Goal: Task Accomplishment & Management: Complete application form

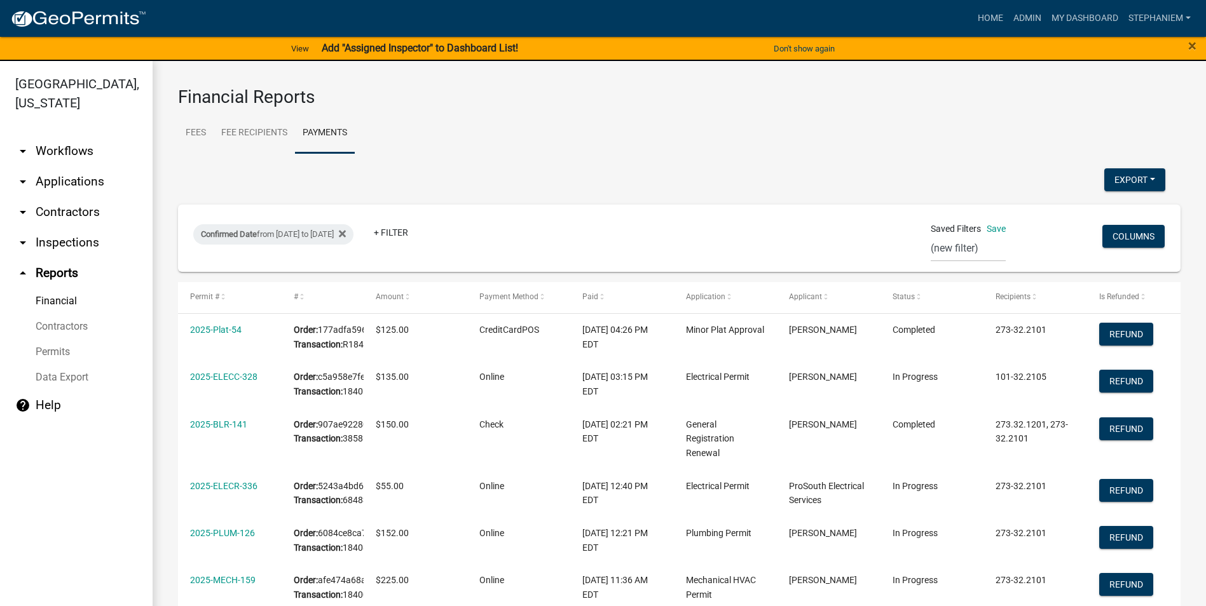
select select "0: null"
select select "3: 100"
click at [74, 246] on link "arrow_drop_down Inspections" at bounding box center [76, 243] width 153 height 31
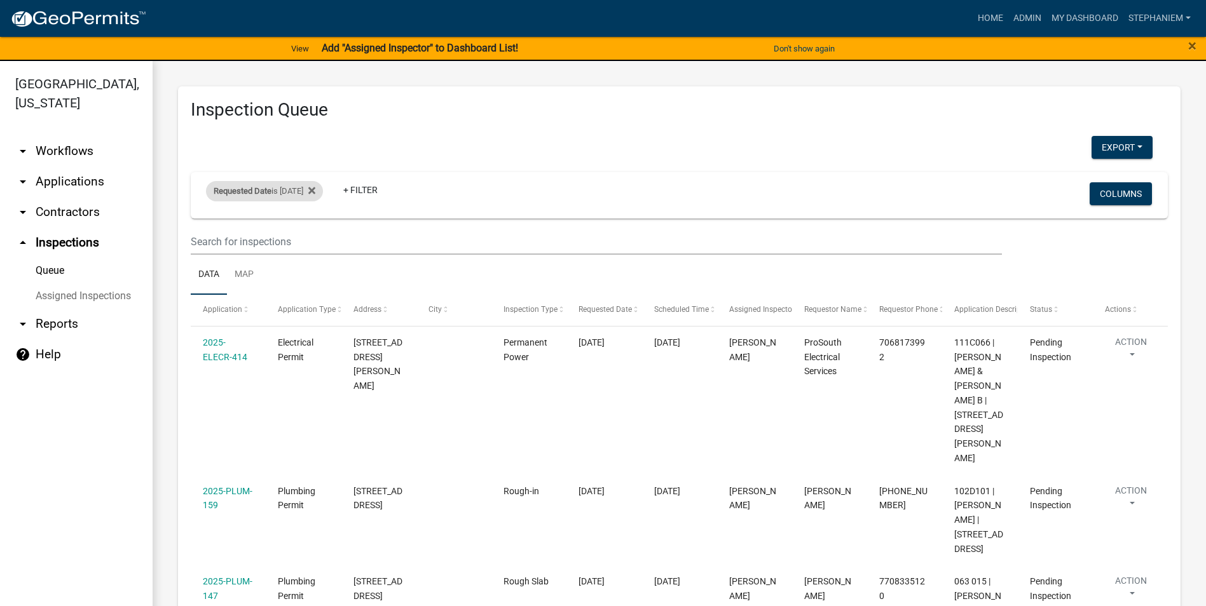
click at [314, 189] on div "Requested Date is 08/13/2025" at bounding box center [264, 191] width 117 height 20
click at [315, 236] on input "2025-08-13" at bounding box center [275, 239] width 89 height 26
type input "2025-08-14"
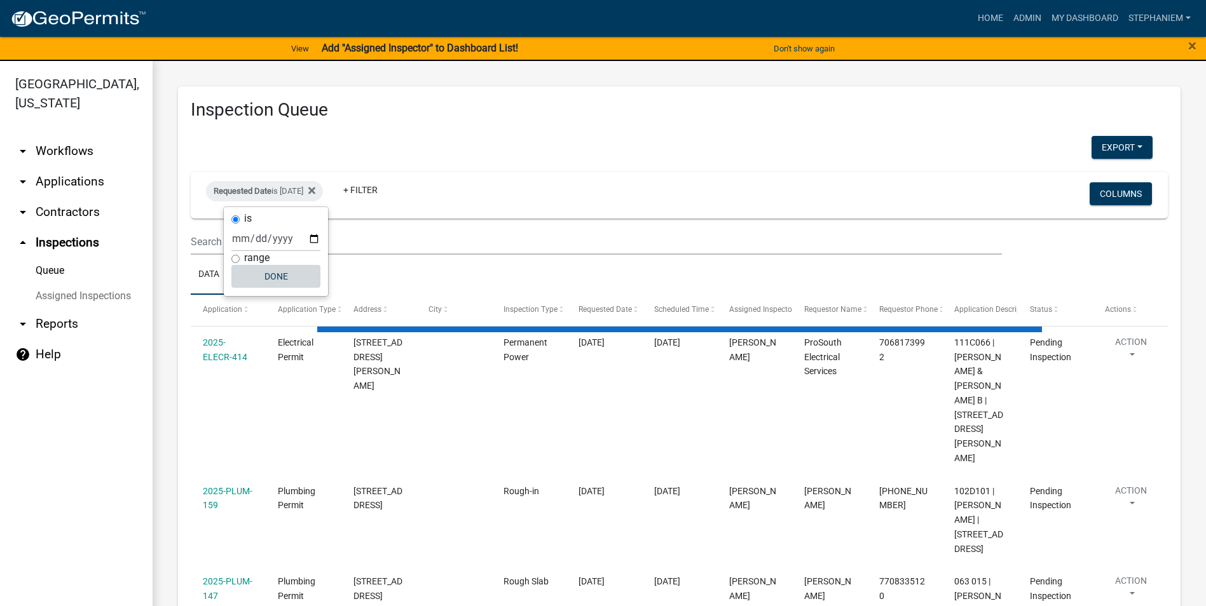
click at [305, 275] on button "Done" at bounding box center [275, 276] width 89 height 23
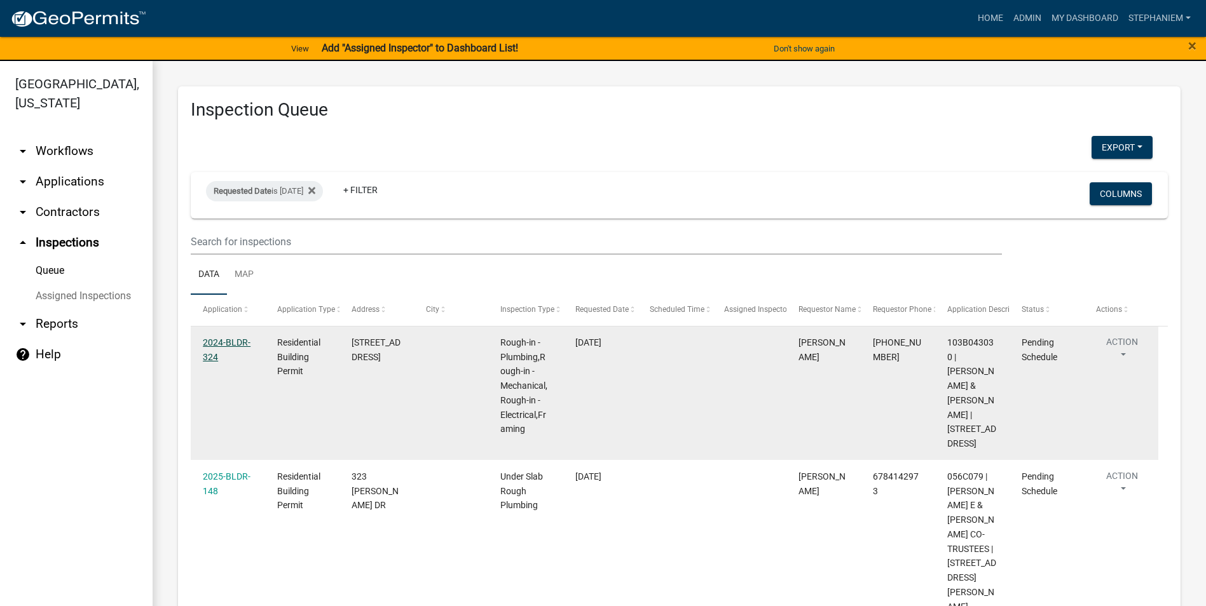
click at [228, 343] on link "2024-BLDR-324" at bounding box center [227, 350] width 48 height 25
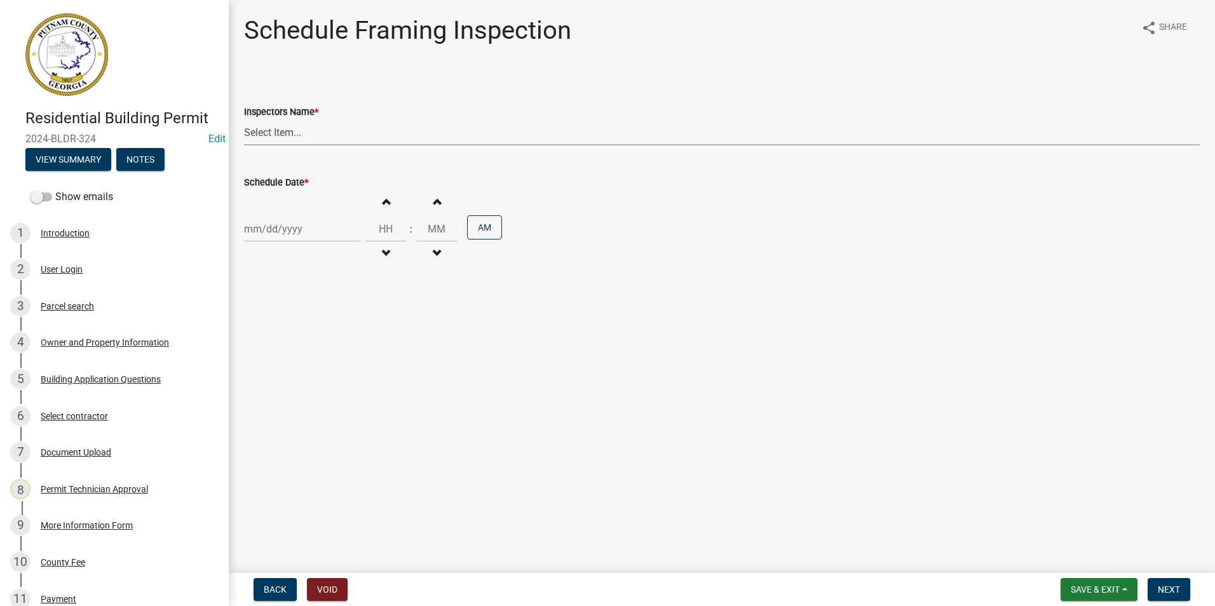
click at [292, 138] on select "Select Item... mrivera (Michele Rivera) jstokes (Jerry Stokes) asmith105 (Antho…" at bounding box center [722, 132] width 956 height 26
select select "a0ea4169-8540-4a2c-b9f4-cf4c1ffdeb95"
click at [244, 119] on select "Select Item... mrivera (Michele Rivera) jstokes (Jerry Stokes) asmith105 (Antho…" at bounding box center [722, 132] width 956 height 26
select select "8"
select select "2025"
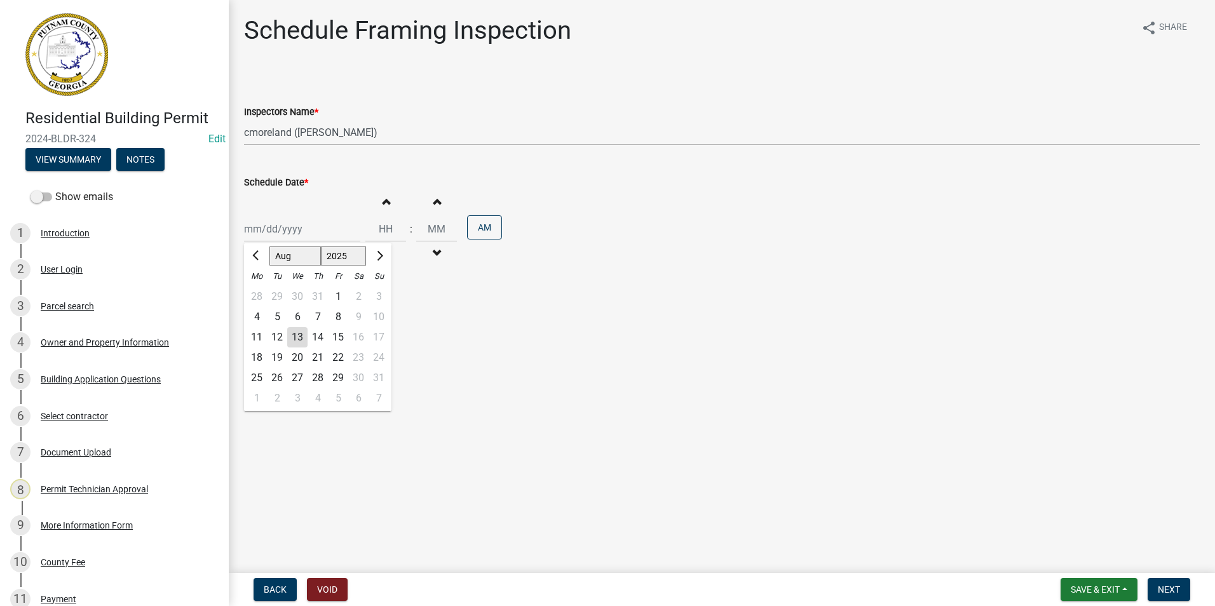
click at [263, 236] on div "Jan Feb Mar Apr May Jun Jul Aug Sep Oct Nov Dec 1525 1526 1527 1528 1529 1530 1…" at bounding box center [302, 229] width 116 height 26
click at [324, 339] on div "14" at bounding box center [318, 337] width 20 height 20
type input "[DATE]"
click at [1175, 589] on span "Next" at bounding box center [1169, 590] width 22 height 10
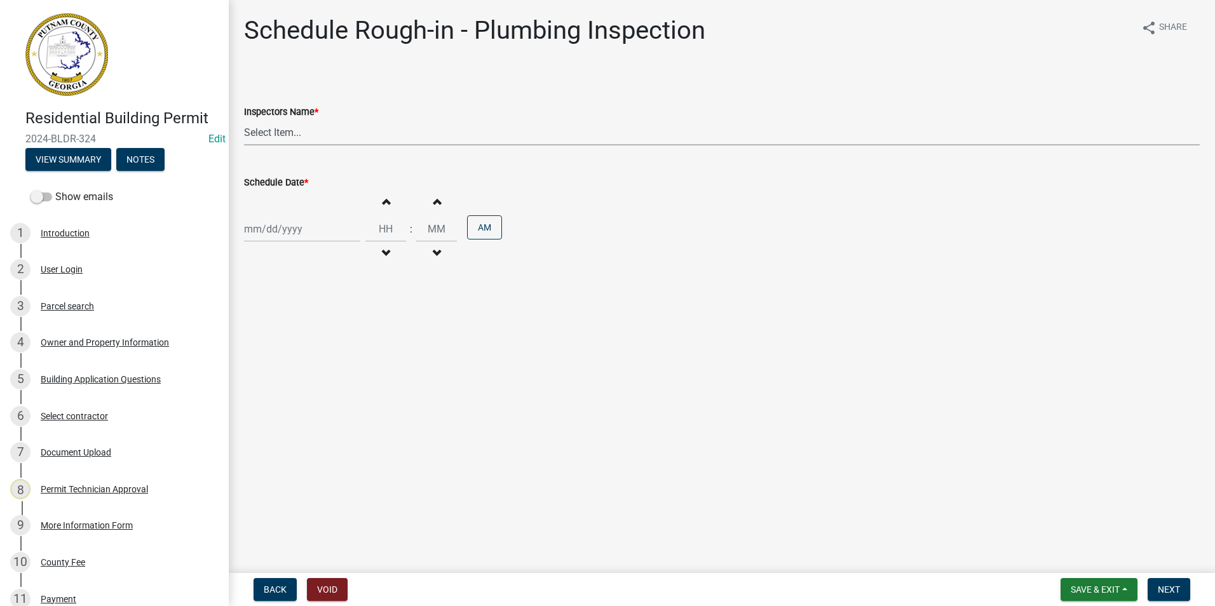
click at [383, 139] on select "Select Item... mrivera (Michele Rivera) jstokes (Jerry Stokes) asmith105 (Antho…" at bounding box center [722, 132] width 956 height 26
select select "a0ea4169-8540-4a2c-b9f4-cf4c1ffdeb95"
click at [244, 119] on select "Select Item... mrivera (Michele Rivera) jstokes (Jerry Stokes) asmith105 (Antho…" at bounding box center [722, 132] width 956 height 26
select select "8"
select select "2025"
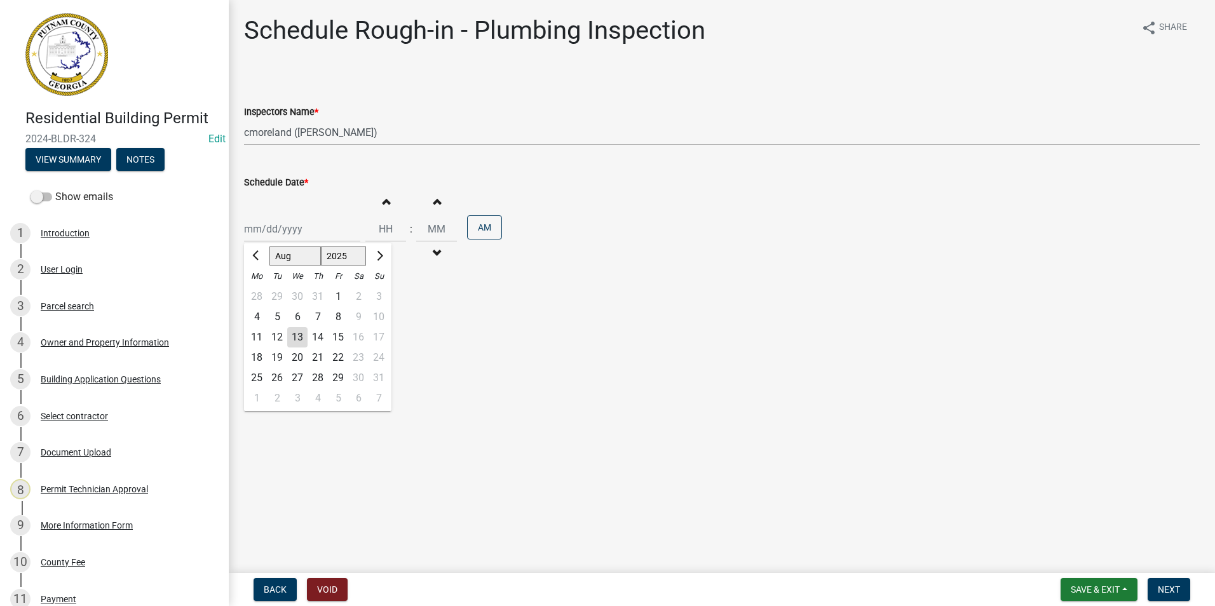
click at [275, 238] on div "Jan Feb Mar Apr May Jun Jul Aug Sep Oct Nov Dec 1525 1526 1527 1528 1529 1530 1…" at bounding box center [302, 229] width 116 height 26
click at [318, 338] on div "14" at bounding box center [318, 337] width 20 height 20
type input "[DATE]"
click at [1181, 590] on button "Next" at bounding box center [1169, 589] width 43 height 23
click at [288, 141] on select "Select Item... mrivera (Michele Rivera) jstokes (Jerry Stokes) asmith105 (Antho…" at bounding box center [722, 132] width 956 height 26
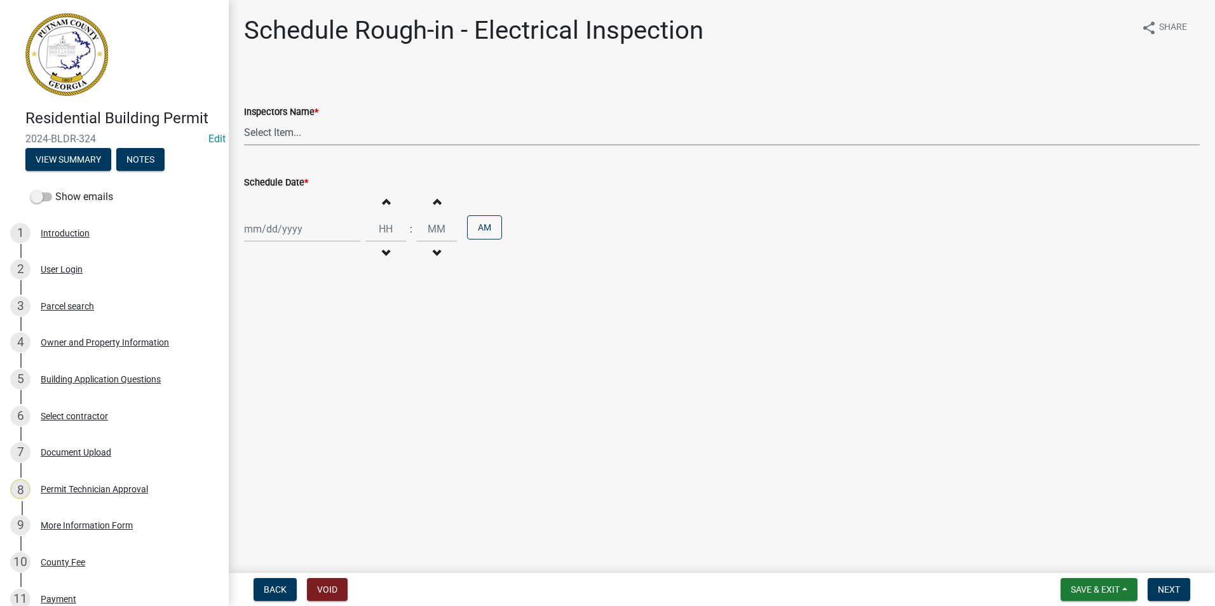
select select "a0ea4169-8540-4a2c-b9f4-cf4c1ffdeb95"
click at [244, 119] on select "Select Item... mrivera (Michele Rivera) jstokes (Jerry Stokes) asmith105 (Antho…" at bounding box center [722, 132] width 956 height 26
click at [279, 228] on div at bounding box center [302, 229] width 116 height 26
select select "8"
select select "2025"
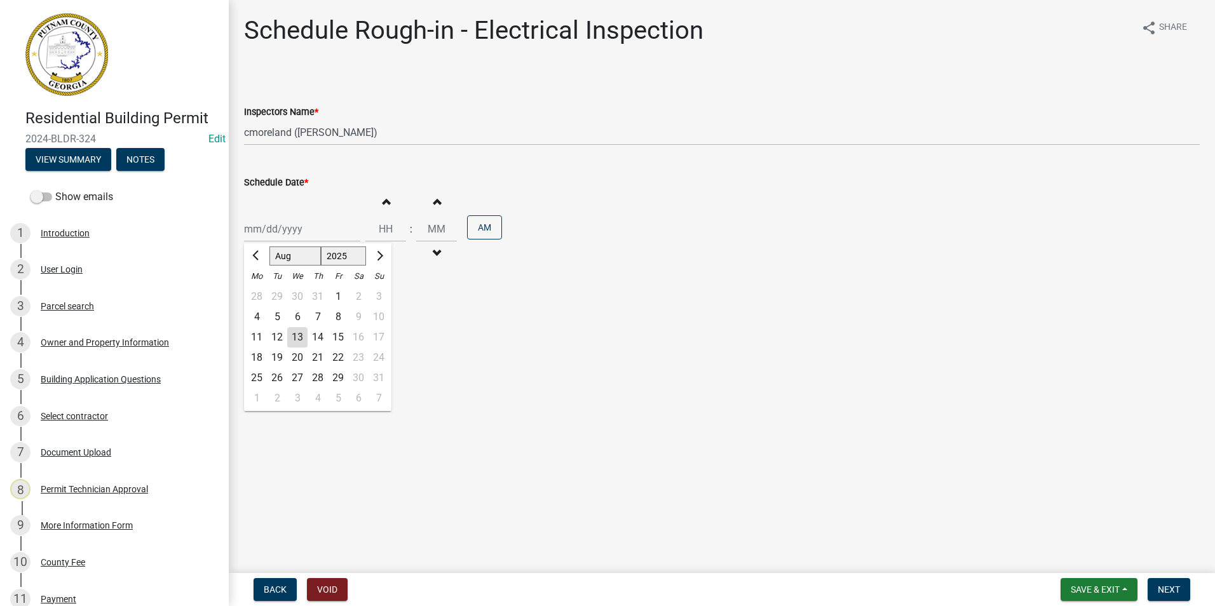
click at [315, 341] on div "14" at bounding box center [318, 337] width 20 height 20
type input "[DATE]"
click at [1157, 591] on button "Next" at bounding box center [1169, 589] width 43 height 23
click at [327, 136] on select "Select Item... mrivera (Michele Rivera) jstokes (Jerry Stokes) asmith105 (Antho…" at bounding box center [722, 132] width 956 height 26
select select "a0ea4169-8540-4a2c-b9f4-cf4c1ffdeb95"
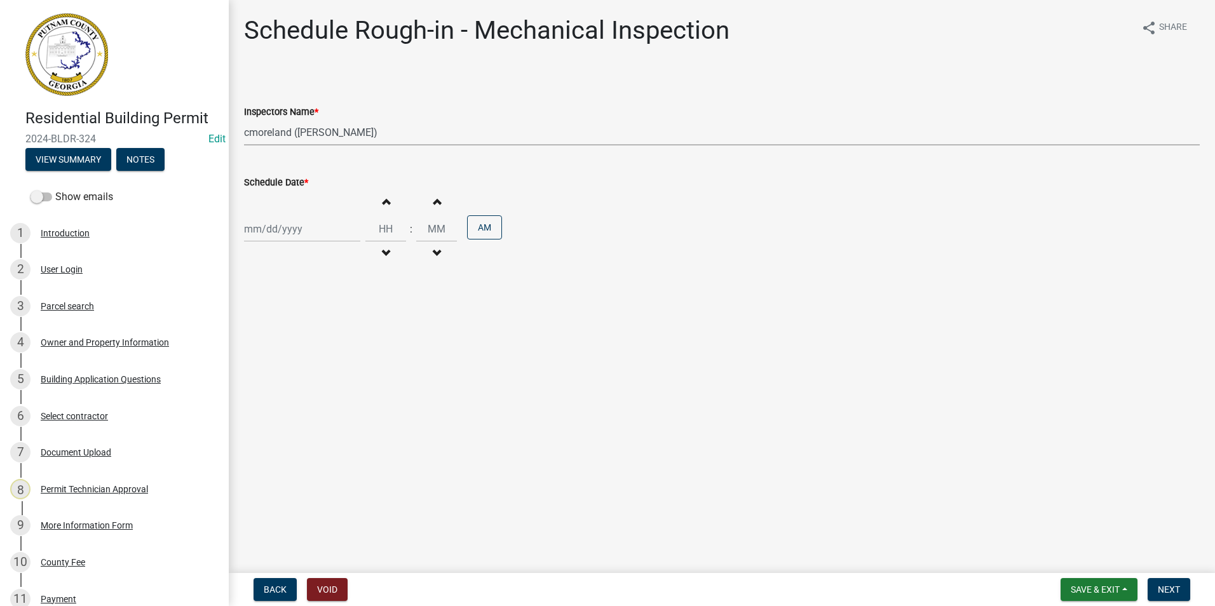
click at [244, 119] on select "Select Item... mrivera (Michele Rivera) jstokes (Jerry Stokes) asmith105 (Antho…" at bounding box center [722, 132] width 956 height 26
select select "8"
select select "2025"
click at [308, 224] on div "Jan Feb Mar Apr May Jun Jul Aug Sep Oct Nov Dec 1525 1526 1527 1528 1529 1530 1…" at bounding box center [302, 229] width 116 height 26
click at [316, 339] on div "14" at bounding box center [318, 337] width 20 height 20
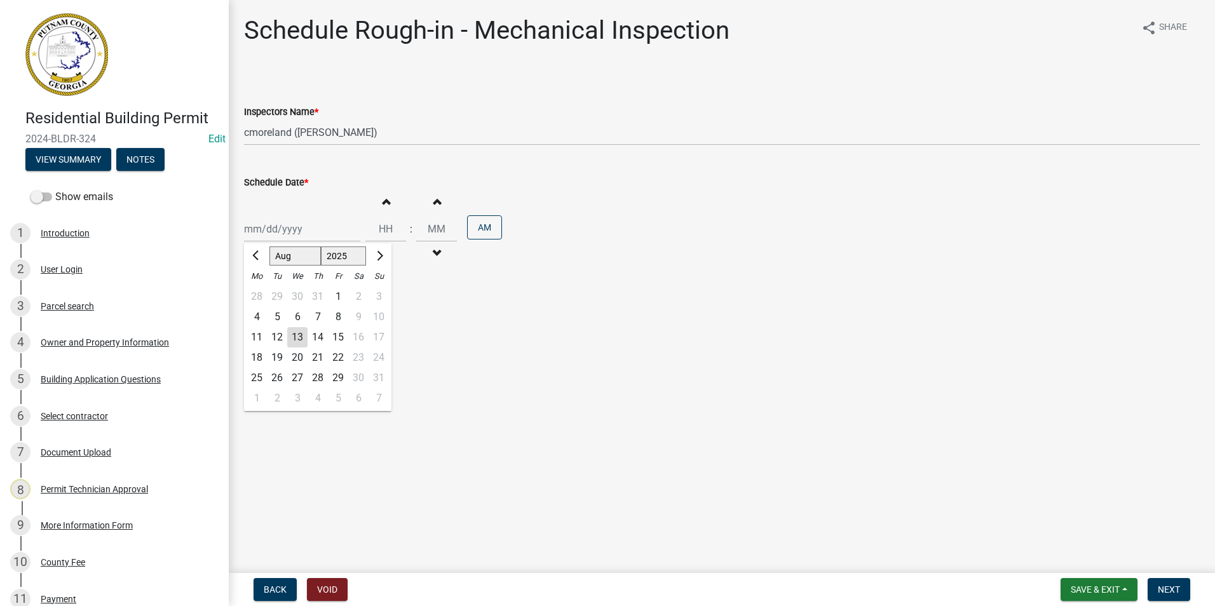
type input "[DATE]"
click at [1161, 587] on span "Next" at bounding box center [1169, 590] width 22 height 10
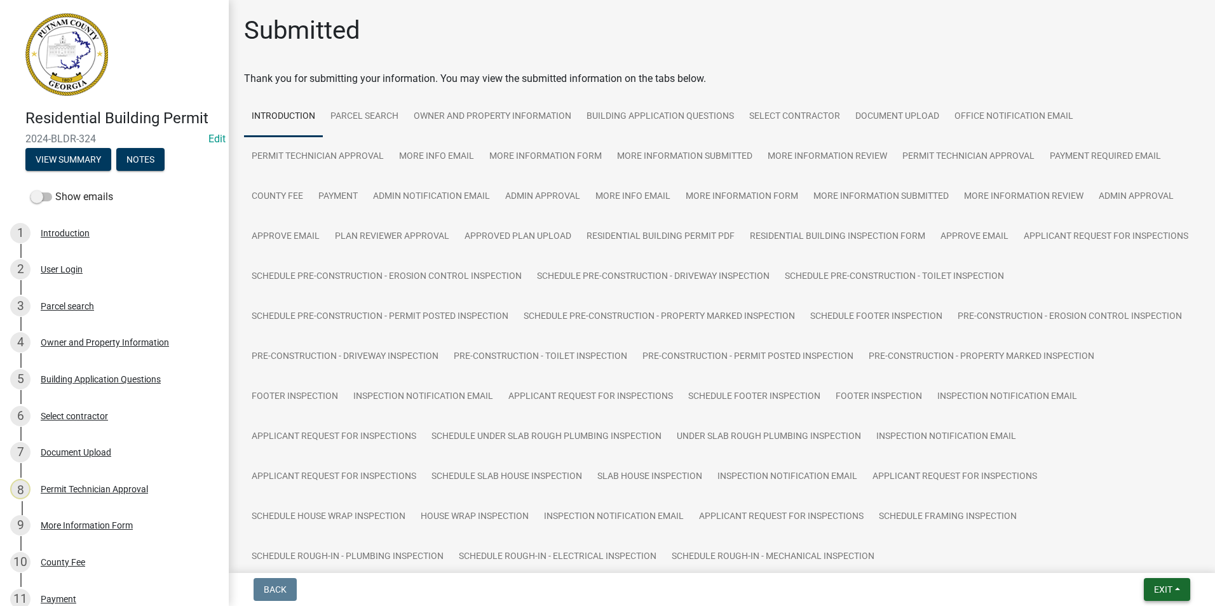
click at [1182, 590] on button "Exit" at bounding box center [1167, 589] width 46 height 23
click at [1174, 566] on button "Save & Exit" at bounding box center [1140, 557] width 102 height 31
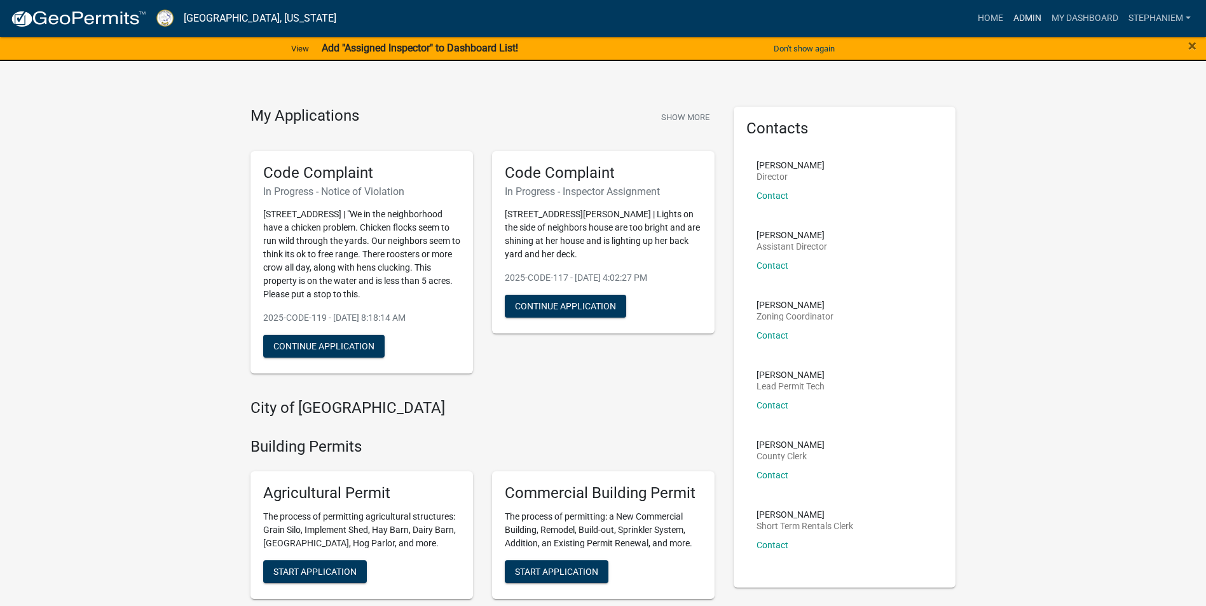
click at [1022, 19] on link "Admin" at bounding box center [1027, 18] width 38 height 24
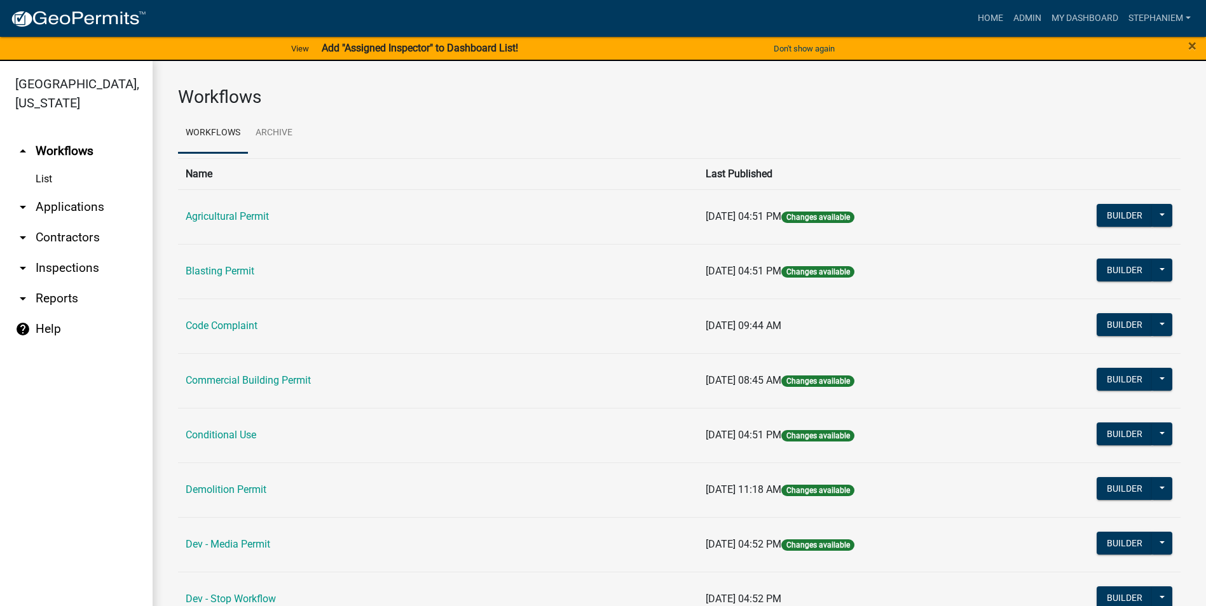
click at [53, 206] on link "arrow_drop_down Applications" at bounding box center [76, 207] width 153 height 31
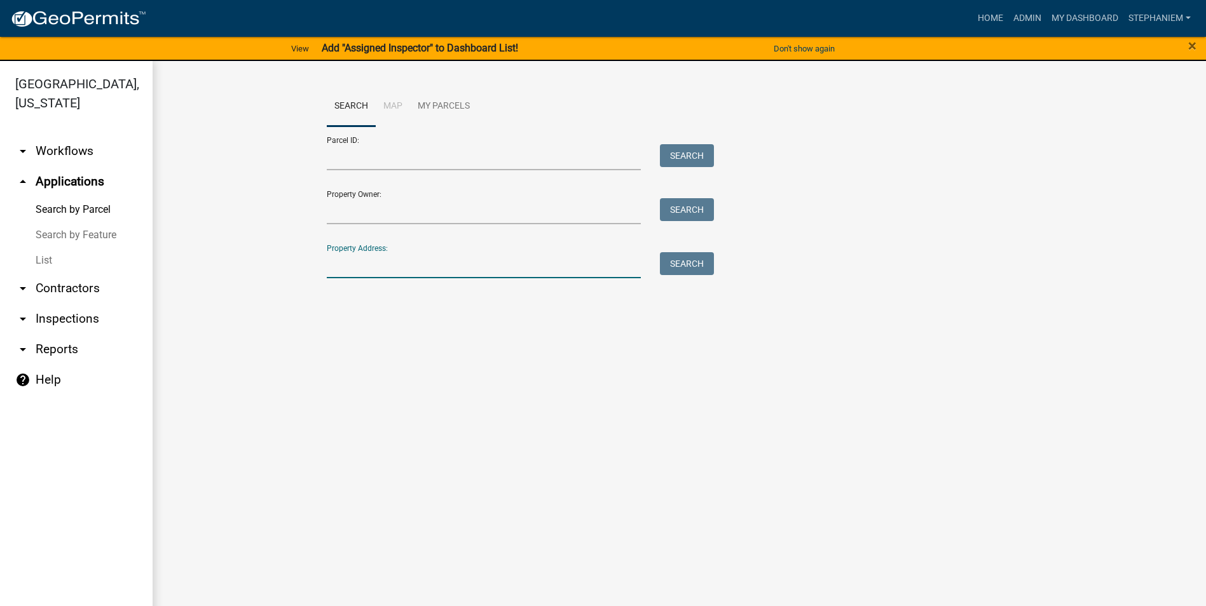
click at [415, 255] on input "Property Address:" at bounding box center [484, 265] width 315 height 26
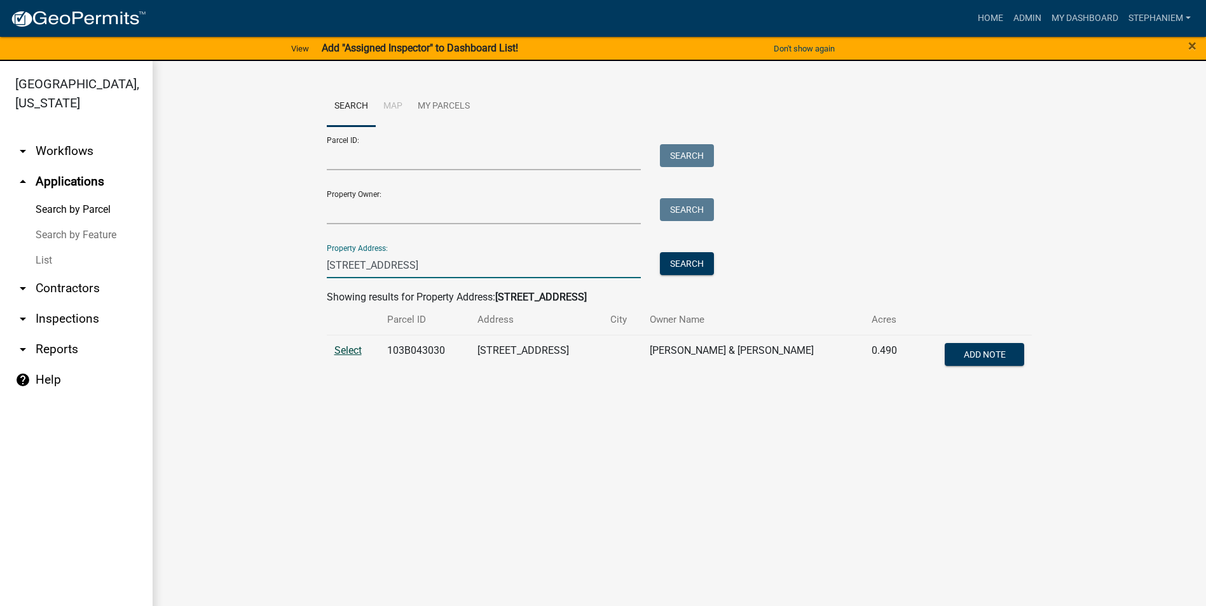
click at [334, 355] on span "Select" at bounding box center [347, 351] width 27 height 12
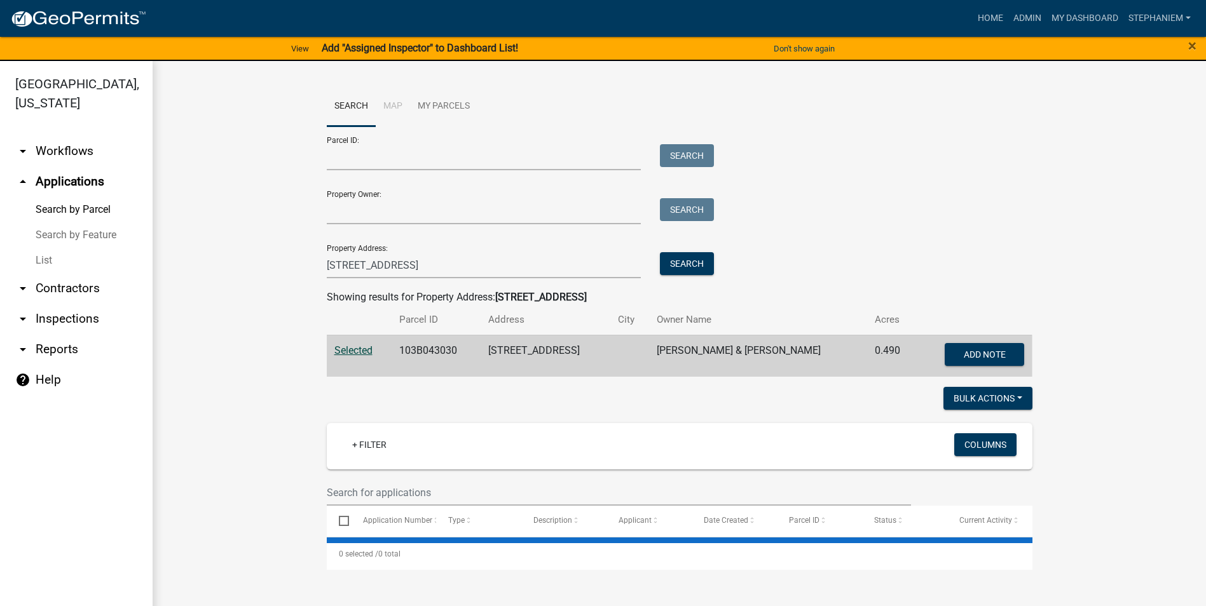
click at [336, 352] on span "Selected" at bounding box center [353, 351] width 38 height 12
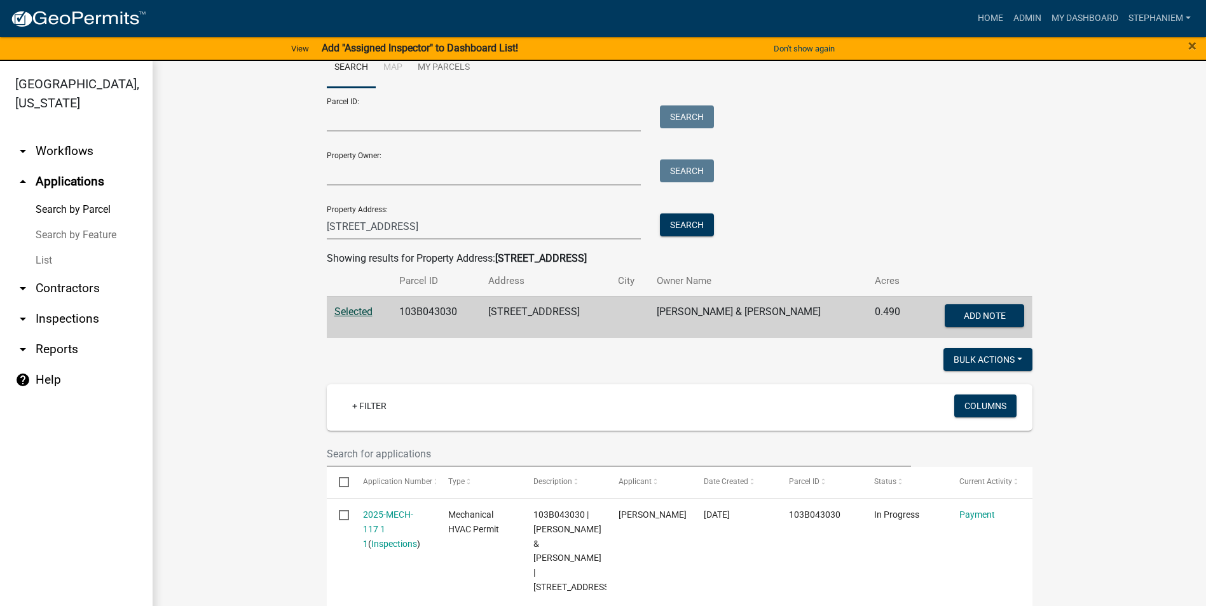
scroll to position [36, 0]
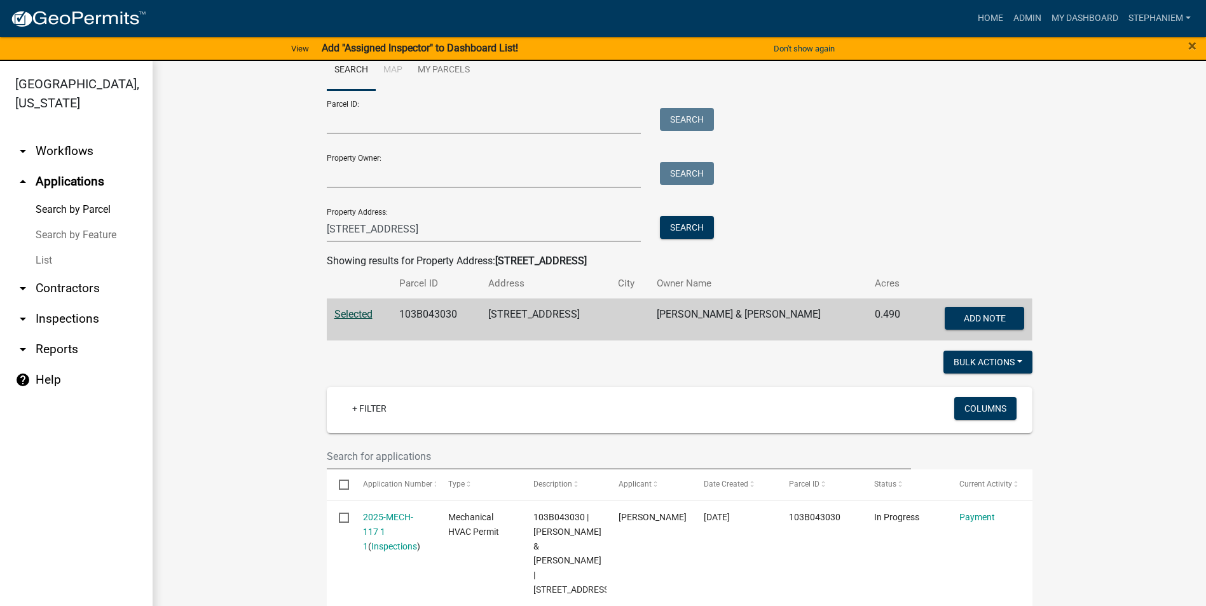
click at [566, 214] on div "Property Address: [STREET_ADDRESS] Search" at bounding box center [517, 220] width 381 height 44
click at [566, 228] on input "[STREET_ADDRESS]" at bounding box center [484, 229] width 315 height 26
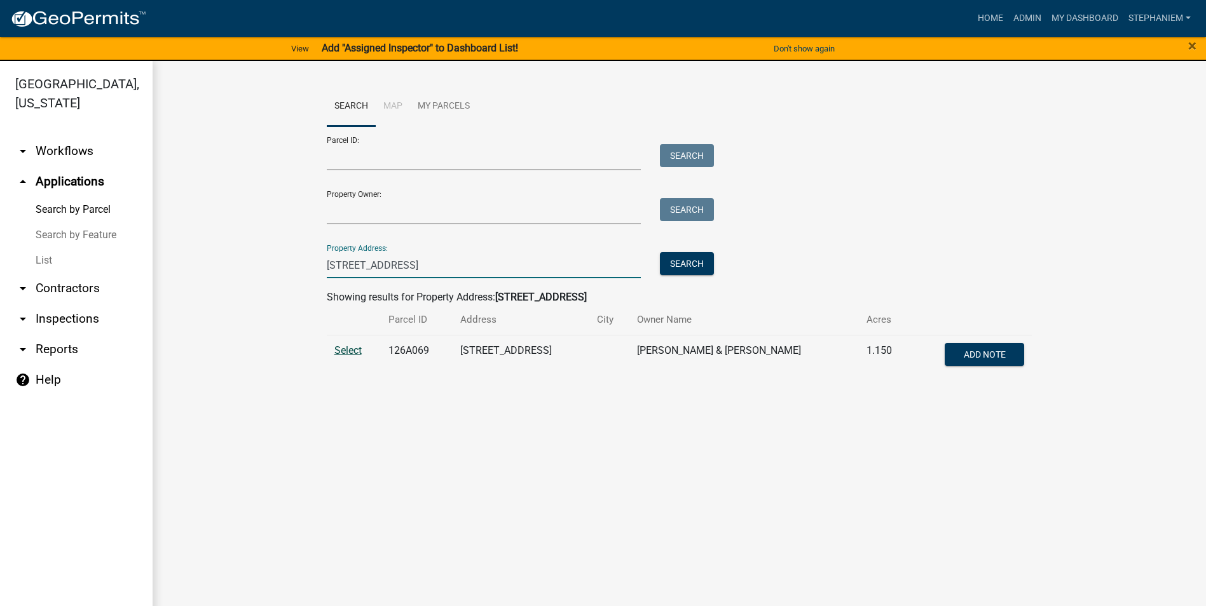
type input "[STREET_ADDRESS]"
click at [352, 346] on span "Select" at bounding box center [347, 351] width 27 height 12
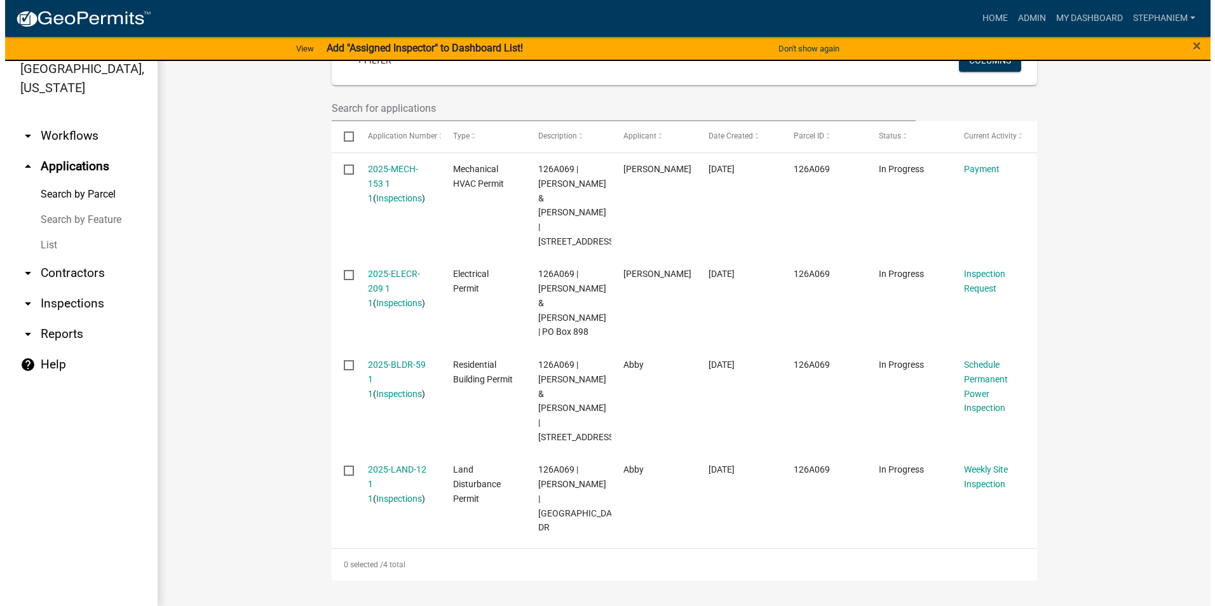
scroll to position [399, 0]
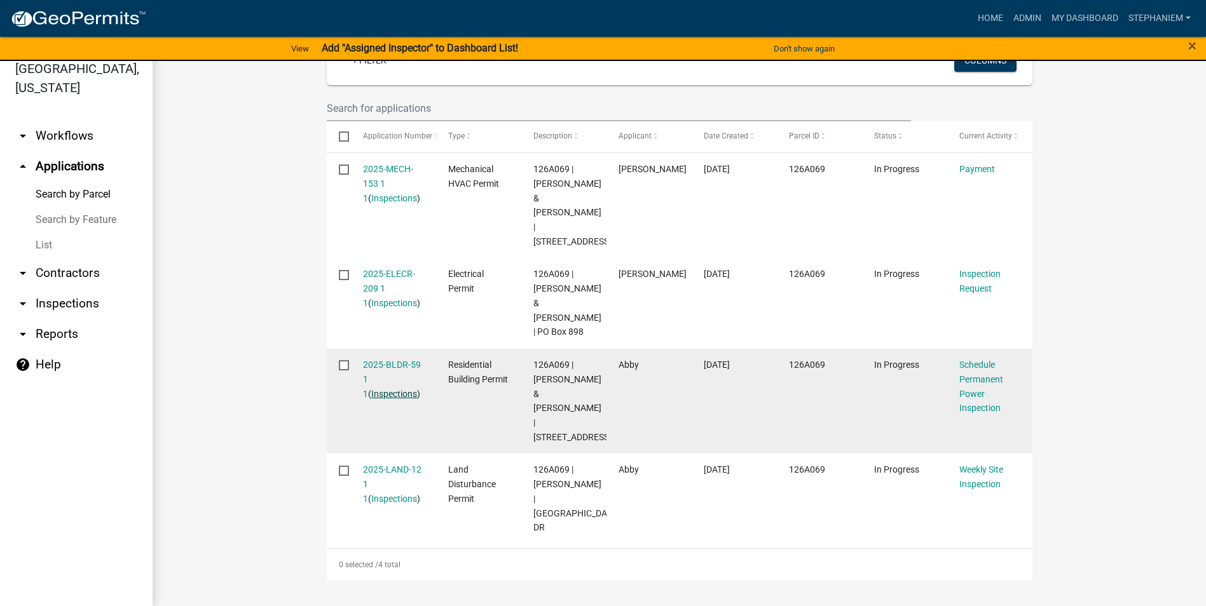
click at [380, 389] on link "Inspections" at bounding box center [394, 394] width 46 height 10
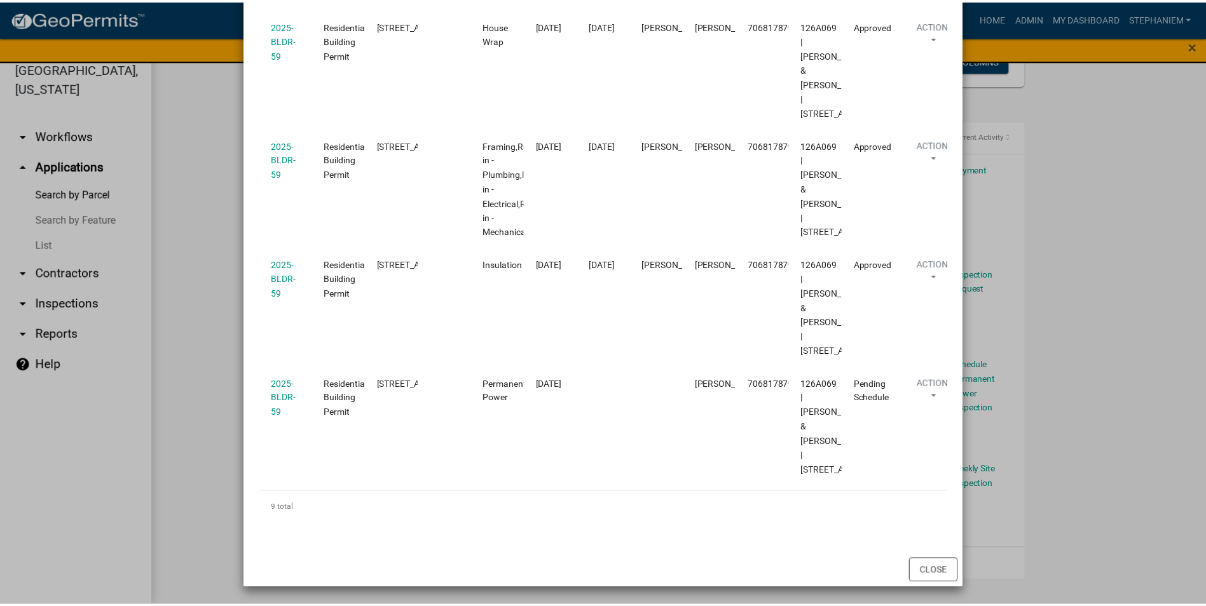
scroll to position [1335, 0]
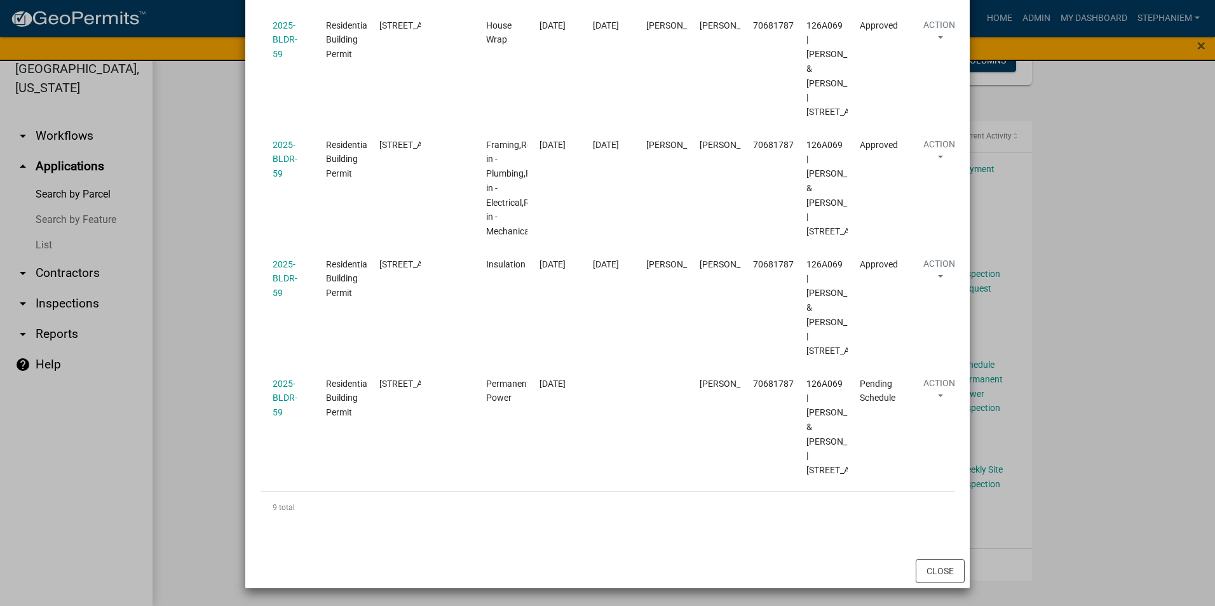
click at [208, 276] on ngb-modal-window "Inspections related to 2025-BLDR-59 × Export Excel Format (.xlsx) CSV Format (.…" at bounding box center [607, 303] width 1215 height 606
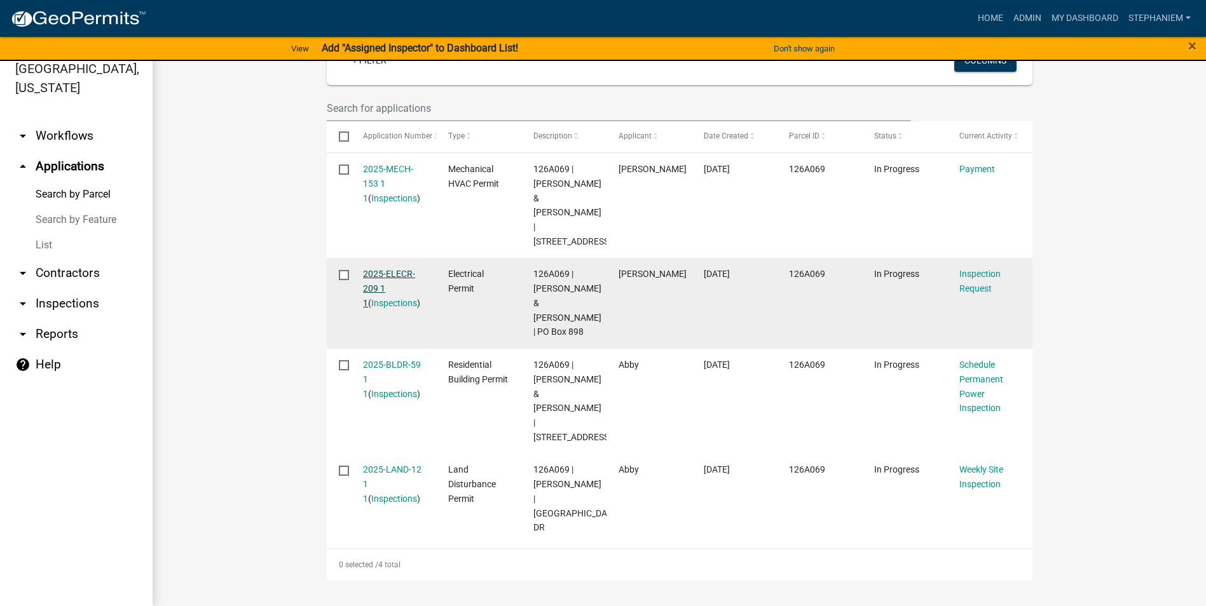
click at [393, 269] on link "2025-ELECR-209 1 1" at bounding box center [389, 288] width 52 height 39
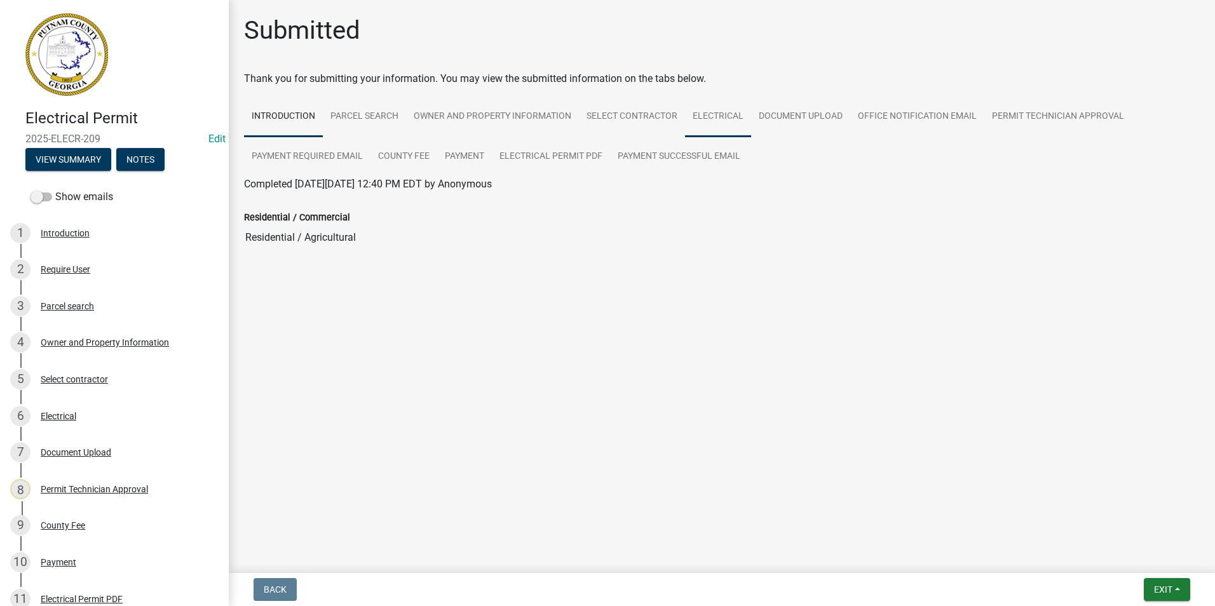
click at [700, 105] on link "Electrical" at bounding box center [718, 117] width 66 height 41
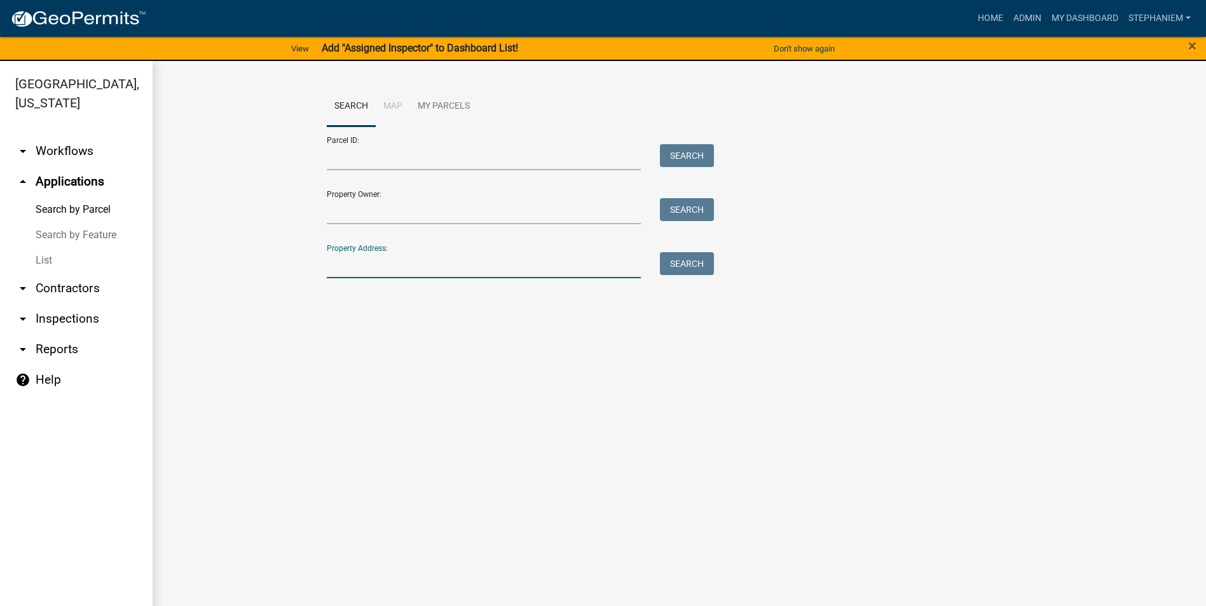
click at [576, 254] on input "Property Address:" at bounding box center [484, 265] width 315 height 26
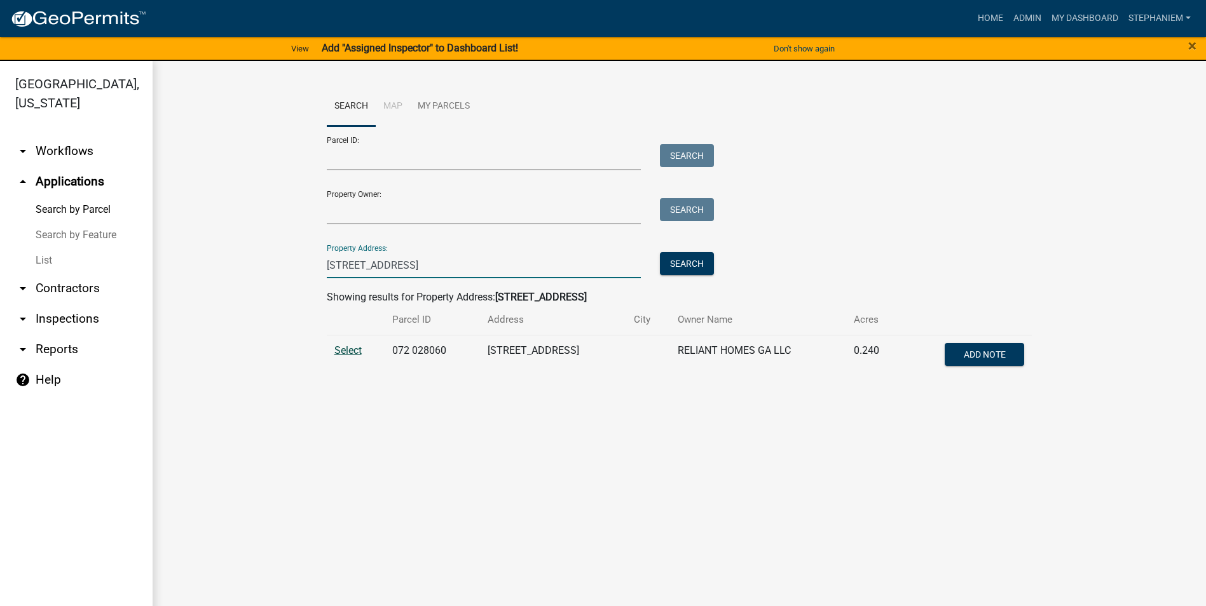
click at [343, 355] on span "Select" at bounding box center [347, 351] width 27 height 12
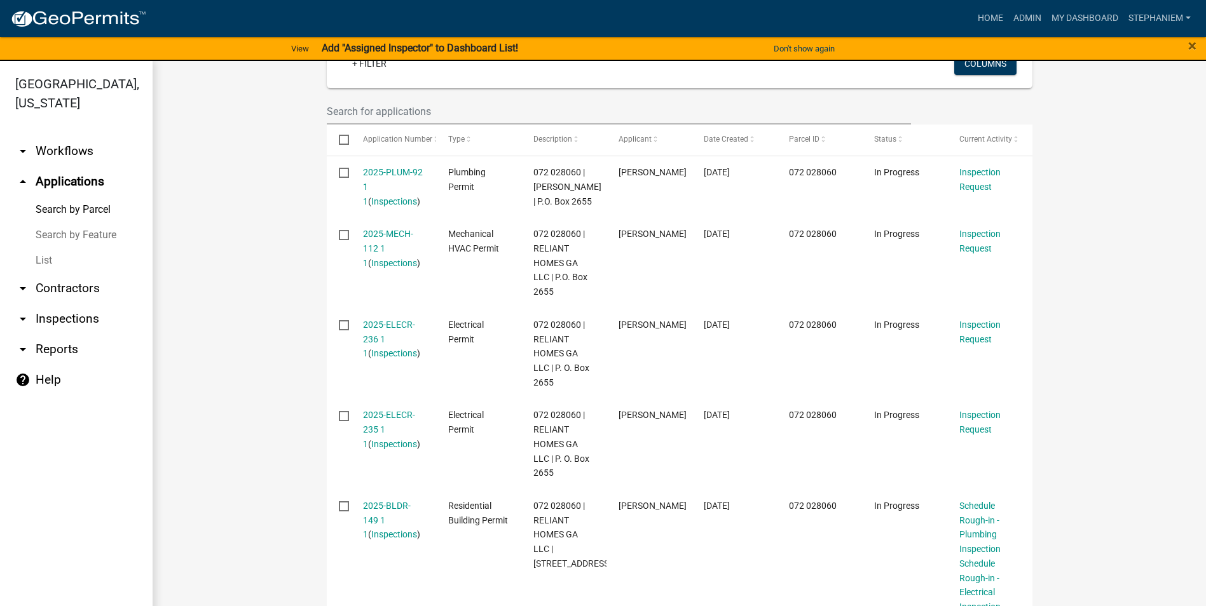
scroll to position [64, 0]
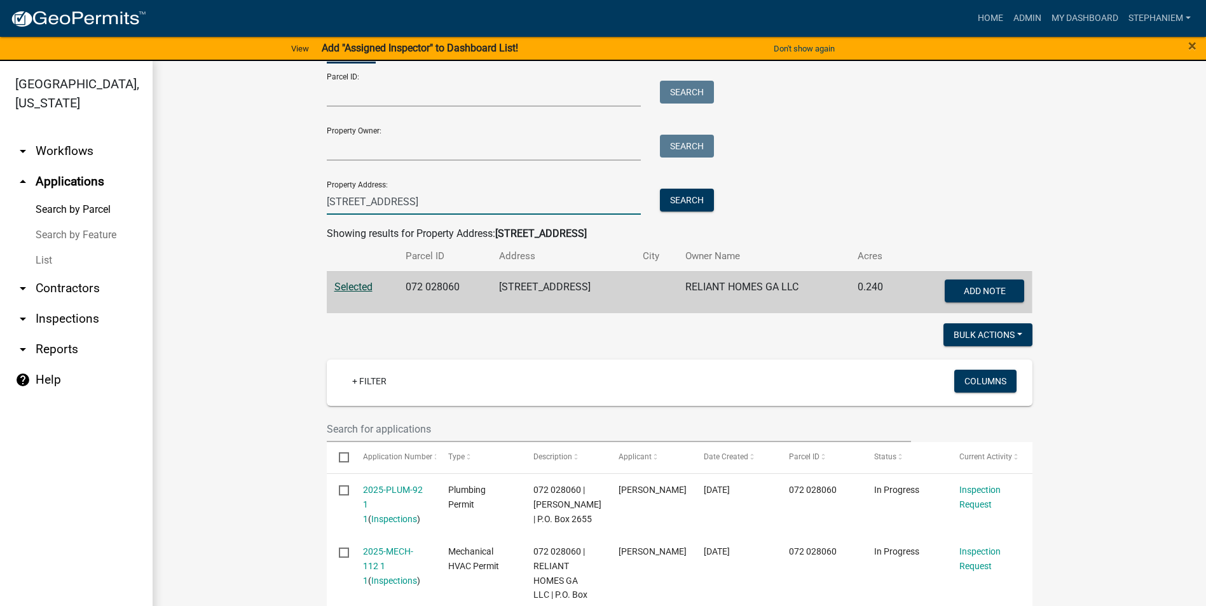
click at [507, 207] on input "[STREET_ADDRESS]" at bounding box center [484, 202] width 315 height 26
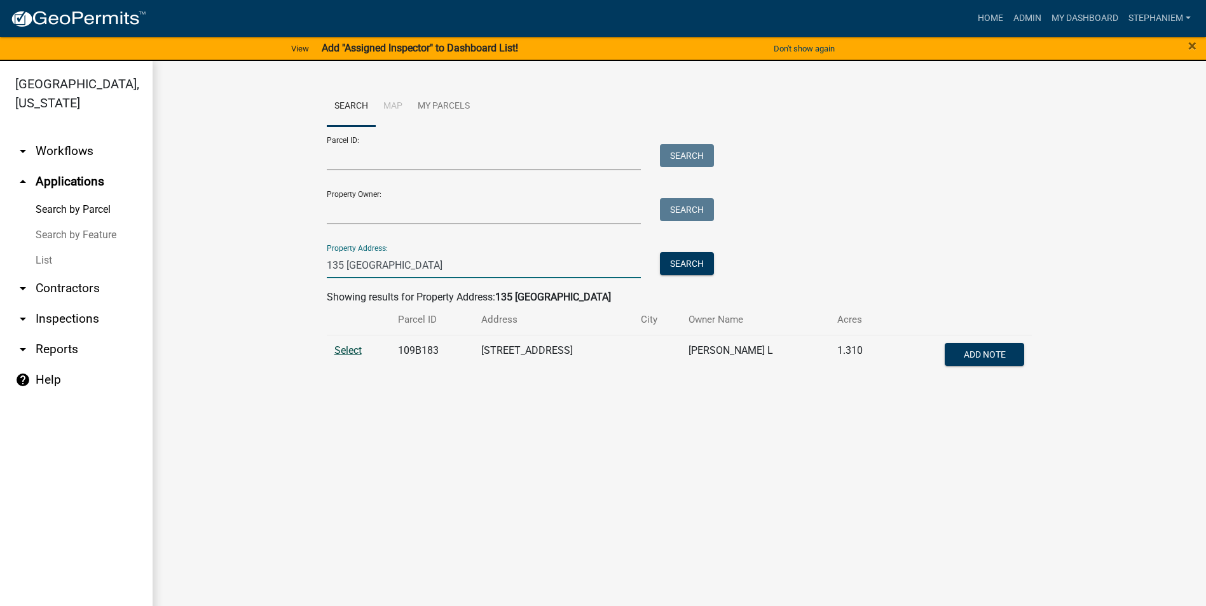
type input "135 [GEOGRAPHIC_DATA]"
click at [354, 346] on span "Select" at bounding box center [347, 351] width 27 height 12
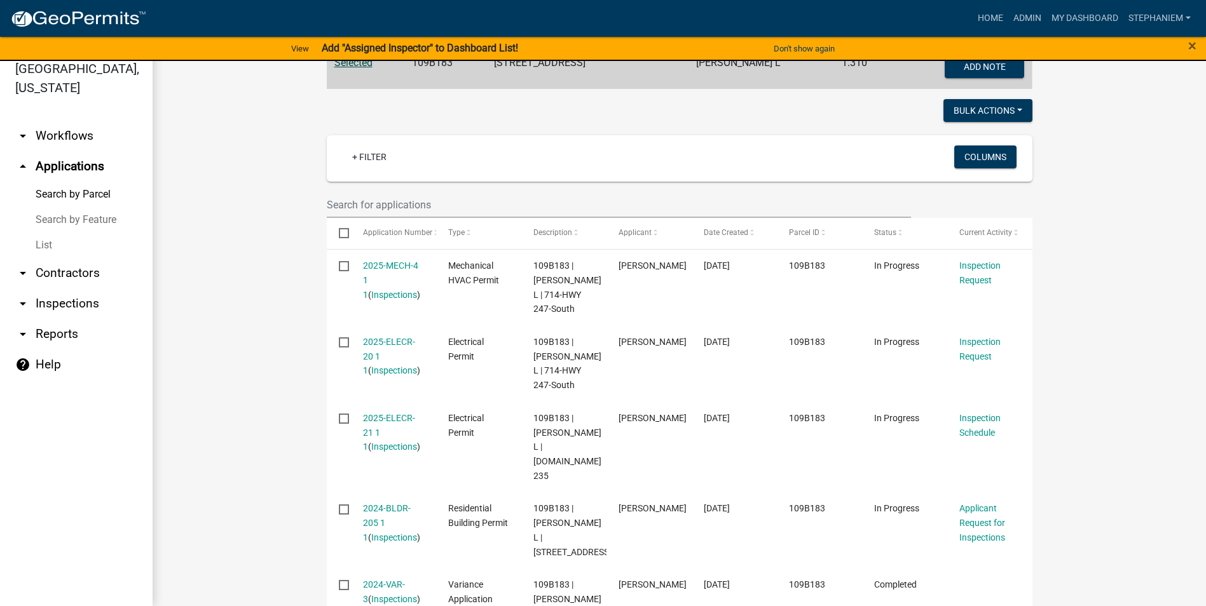
scroll to position [261, 0]
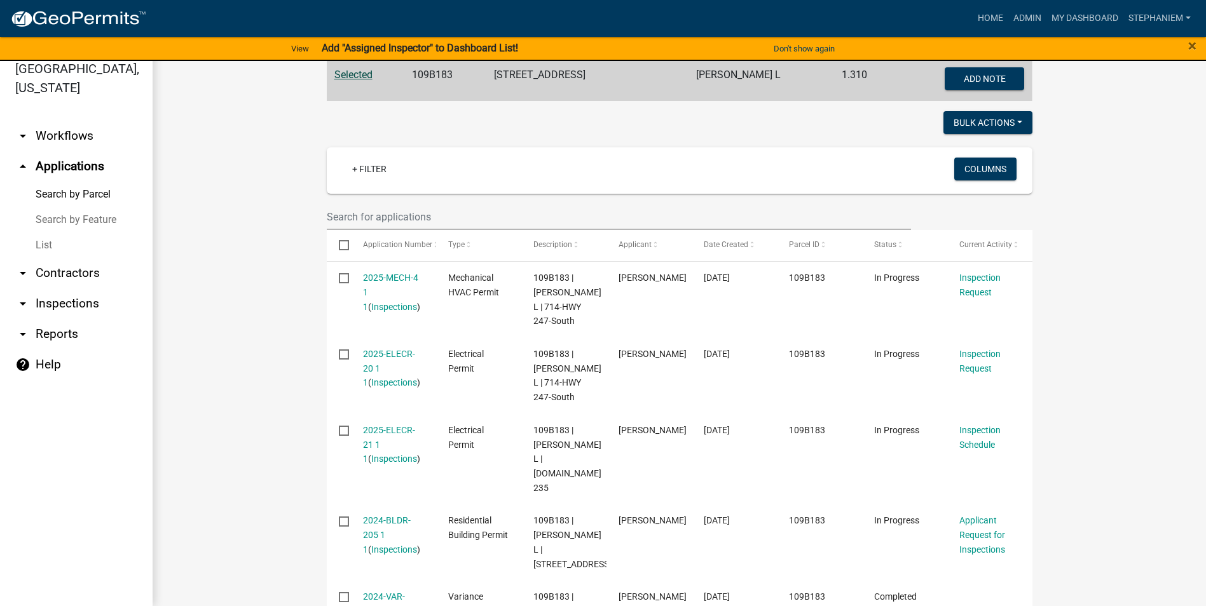
click at [1109, 443] on wm-workflow-application-search-view "Search Map My Parcels Parcel ID: Search Property Owner: Search Property Address…" at bounding box center [679, 245] width 1002 height 869
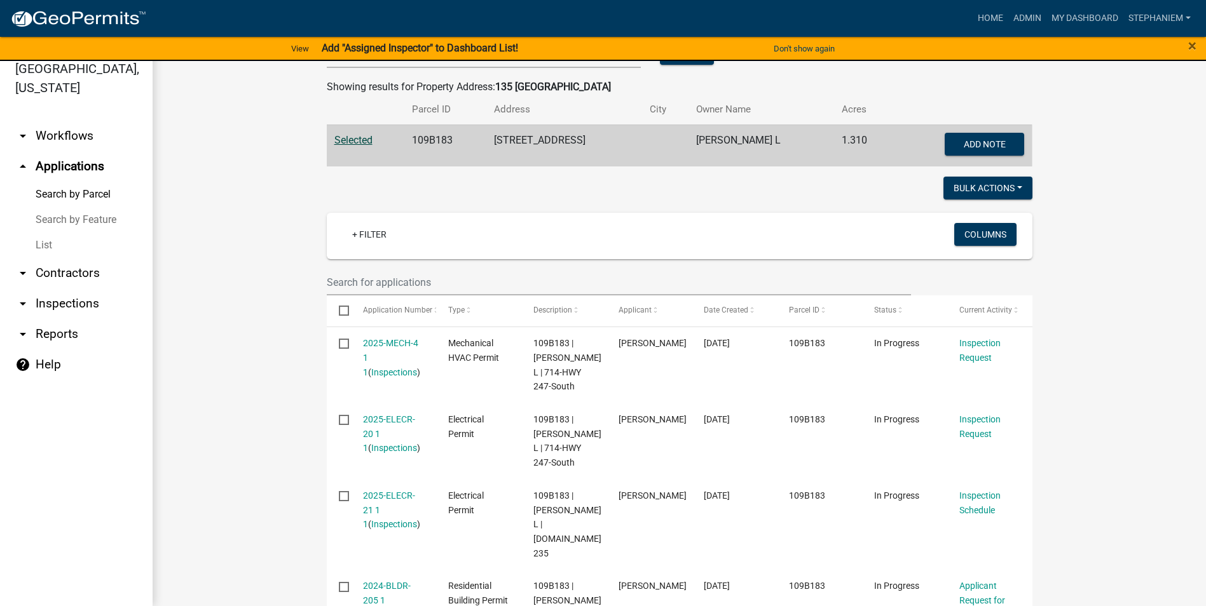
scroll to position [70, 0]
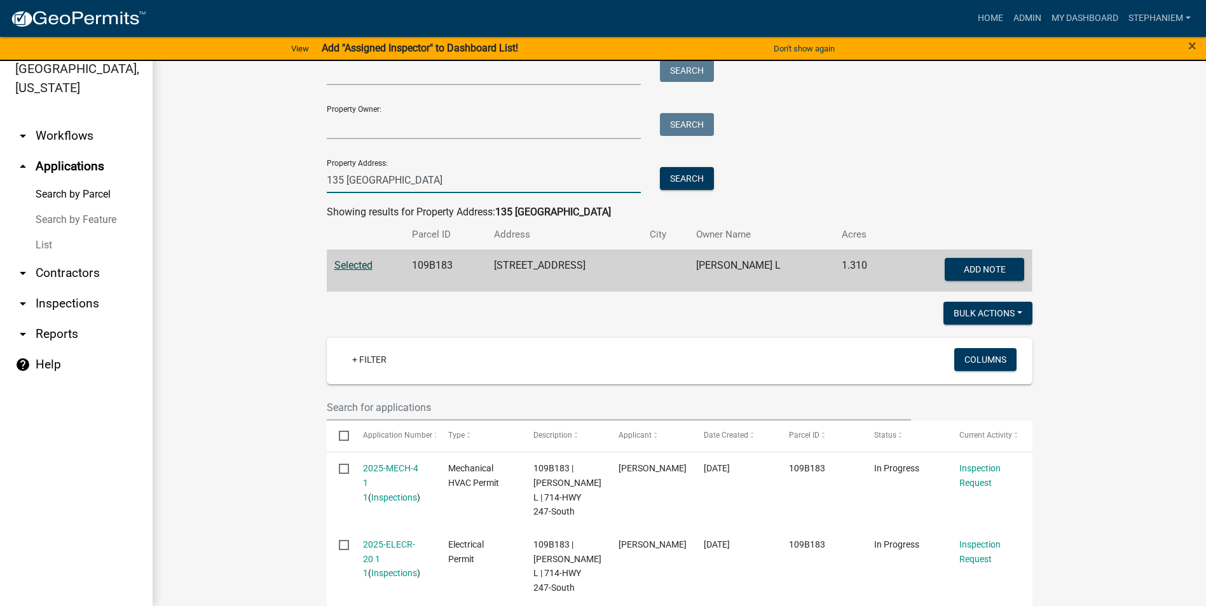
drag, startPoint x: 535, startPoint y: 184, endPoint x: 521, endPoint y: 179, distance: 14.3
click at [531, 183] on input "135 [GEOGRAPHIC_DATA]" at bounding box center [484, 180] width 315 height 26
click at [521, 179] on input "135 [GEOGRAPHIC_DATA]" at bounding box center [484, 180] width 315 height 26
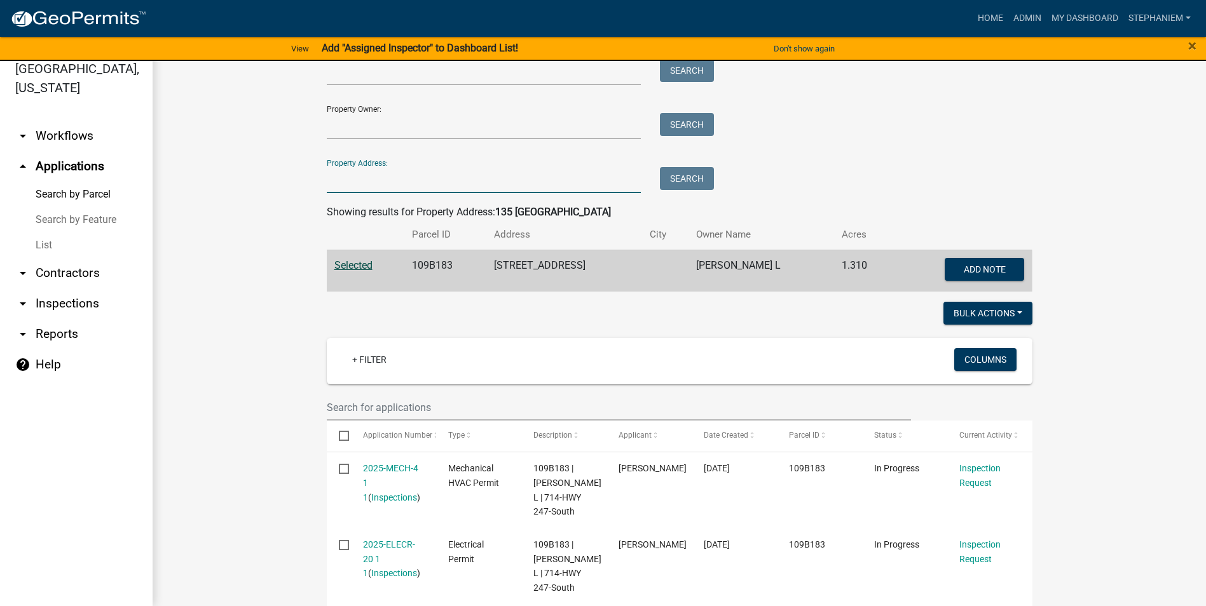
click at [1090, 167] on wm-workflow-application-search-view "Search Map My Parcels Parcel ID: Search Property Owner: Search Property Address…" at bounding box center [679, 435] width 1002 height 869
